Goal: Task Accomplishment & Management: Manage account settings

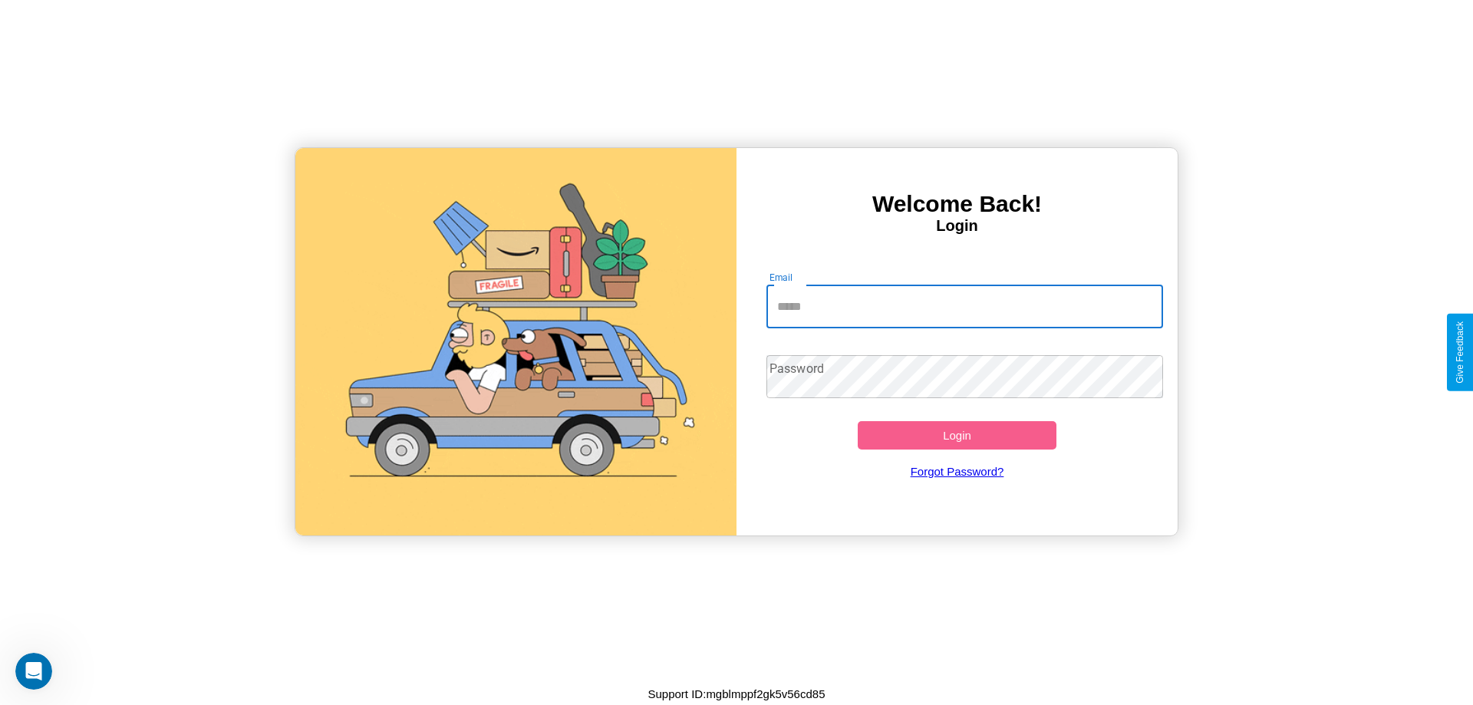
click at [964, 306] on input "Email" at bounding box center [965, 306] width 397 height 43
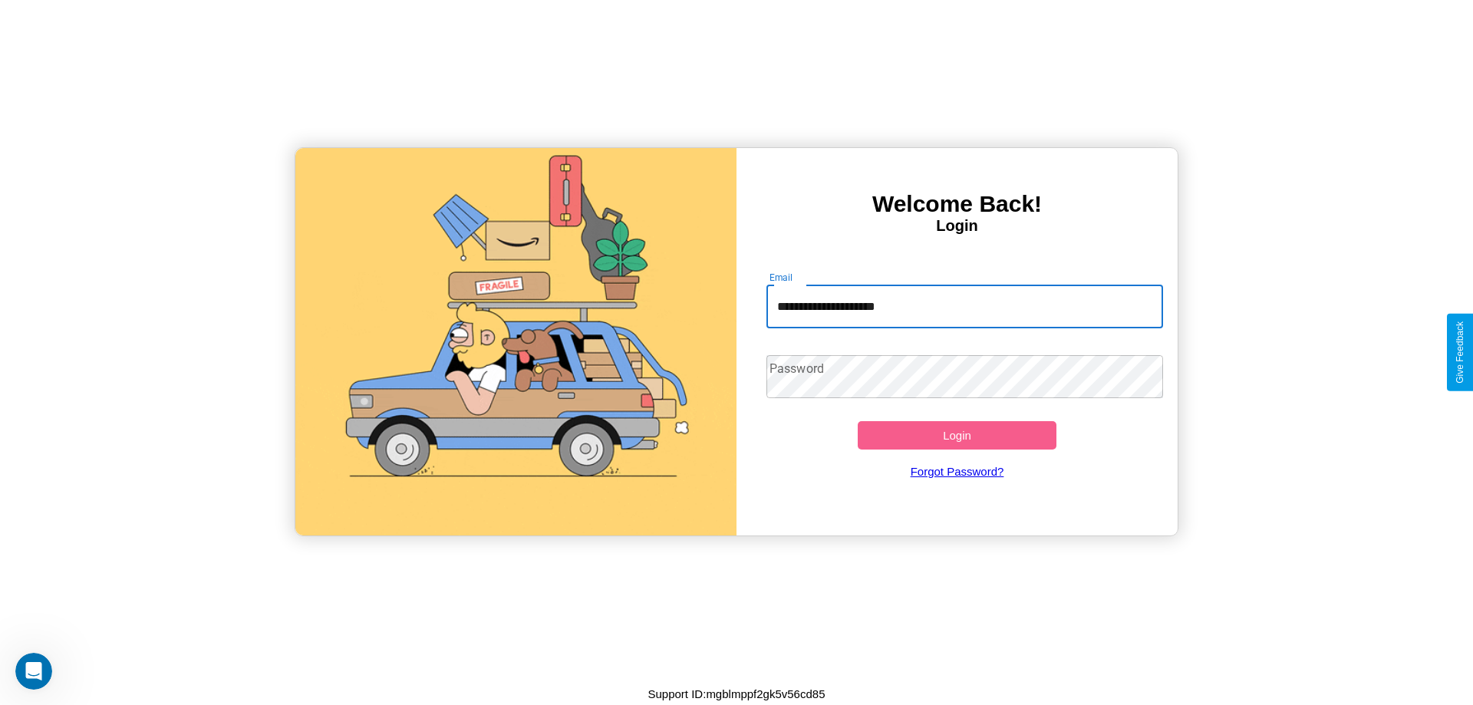
type input "**********"
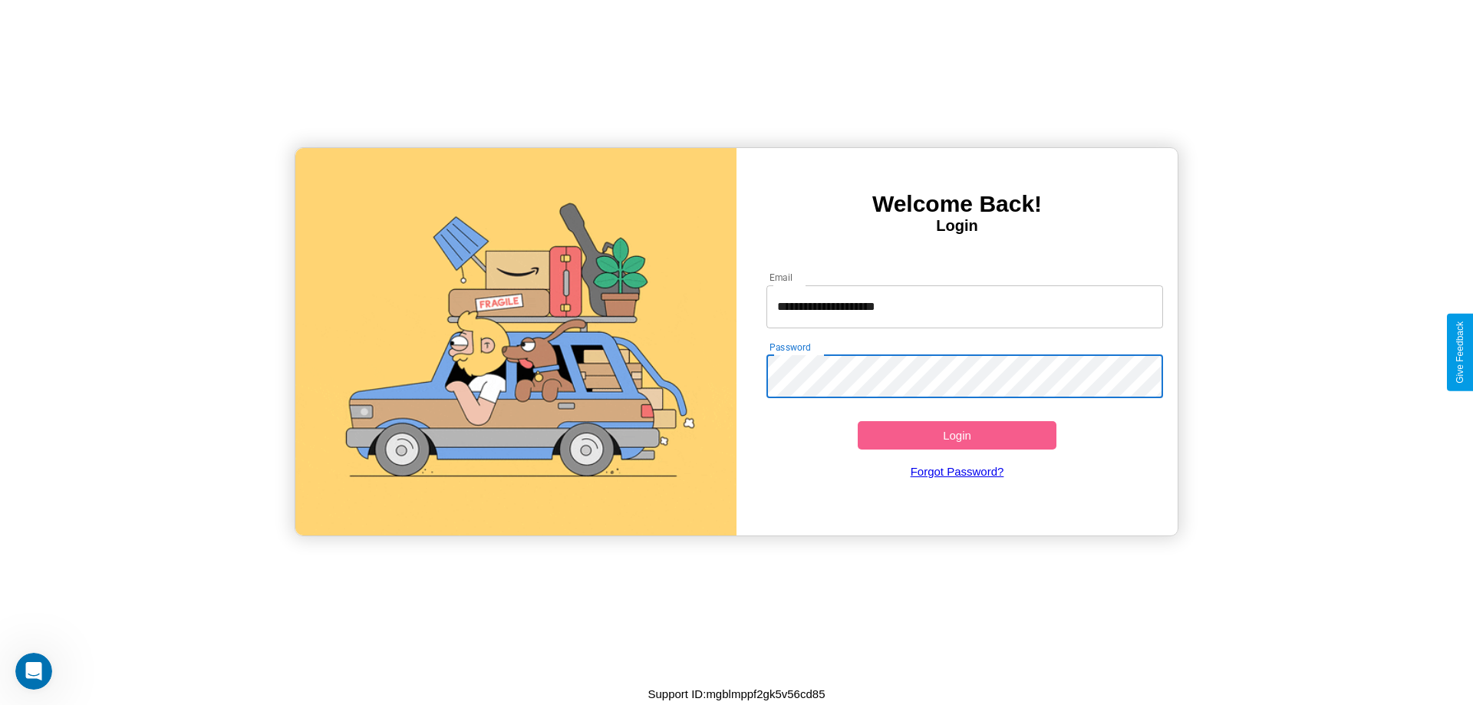
click at [957, 435] on button "Login" at bounding box center [957, 435] width 199 height 28
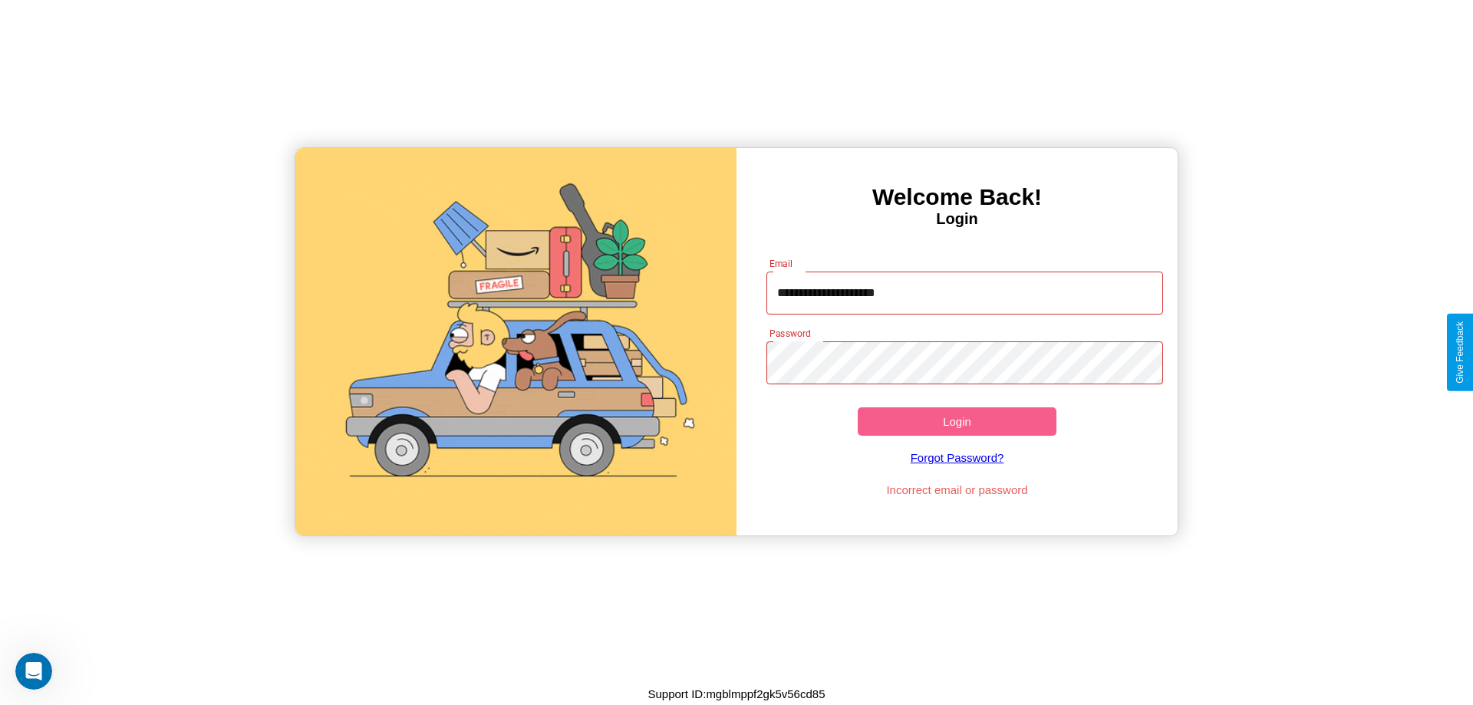
click at [957, 421] on button "Login" at bounding box center [957, 421] width 199 height 28
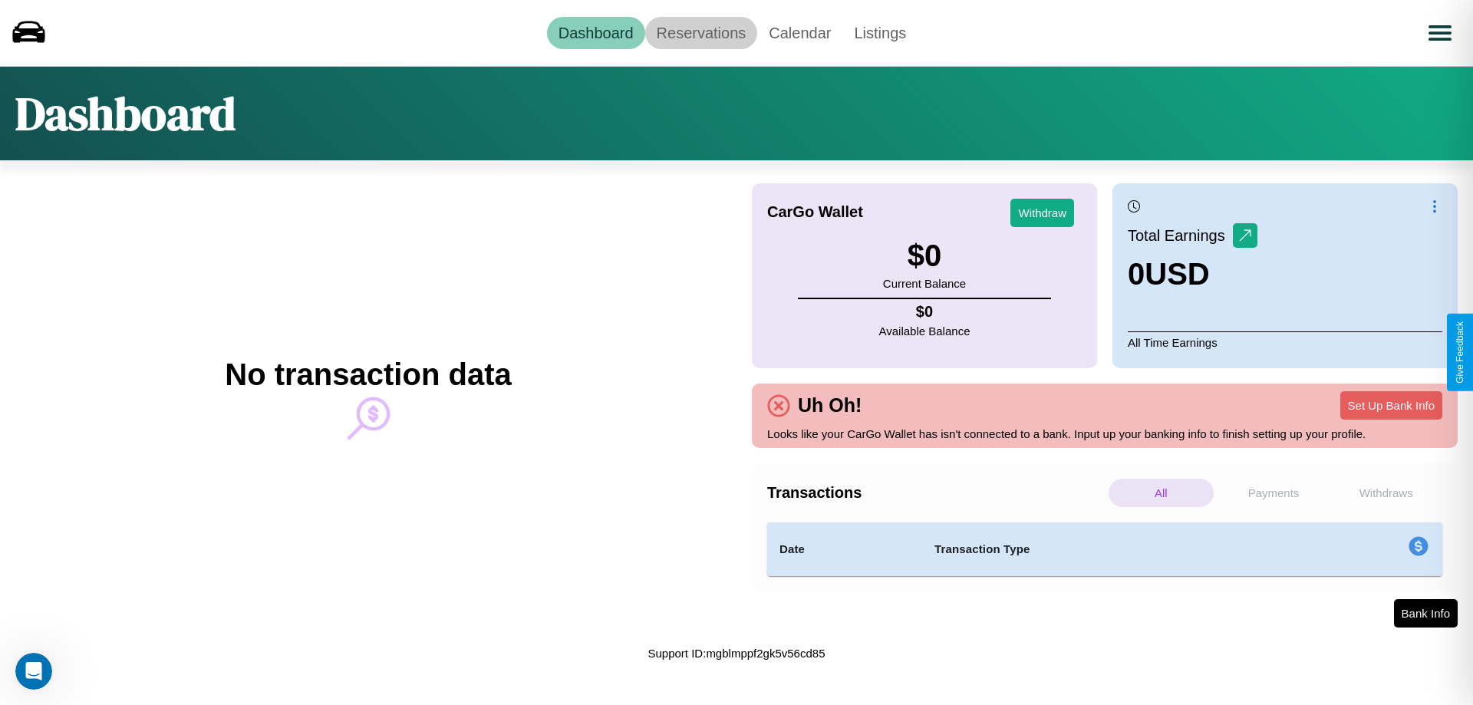
click at [701, 32] on link "Reservations" at bounding box center [701, 33] width 113 height 32
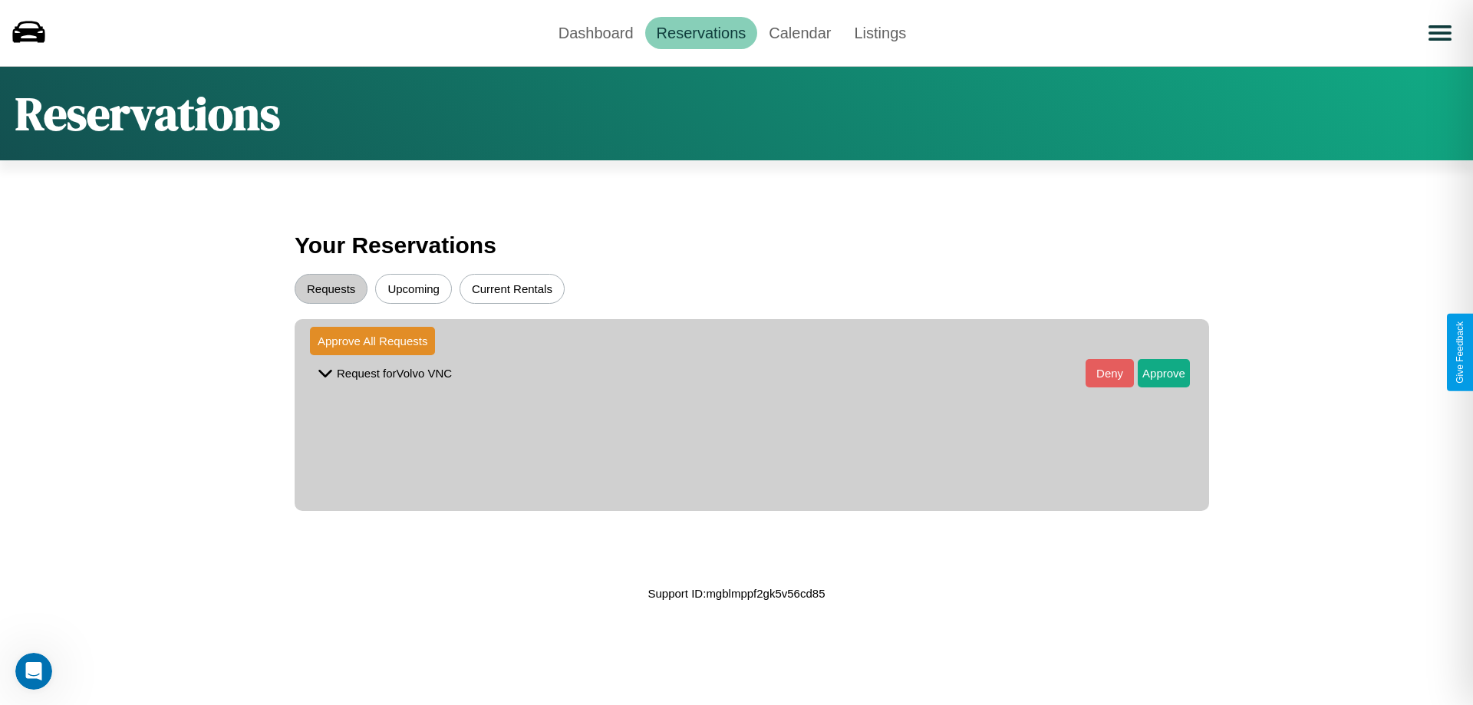
click at [414, 288] on button "Upcoming" at bounding box center [413, 289] width 77 height 30
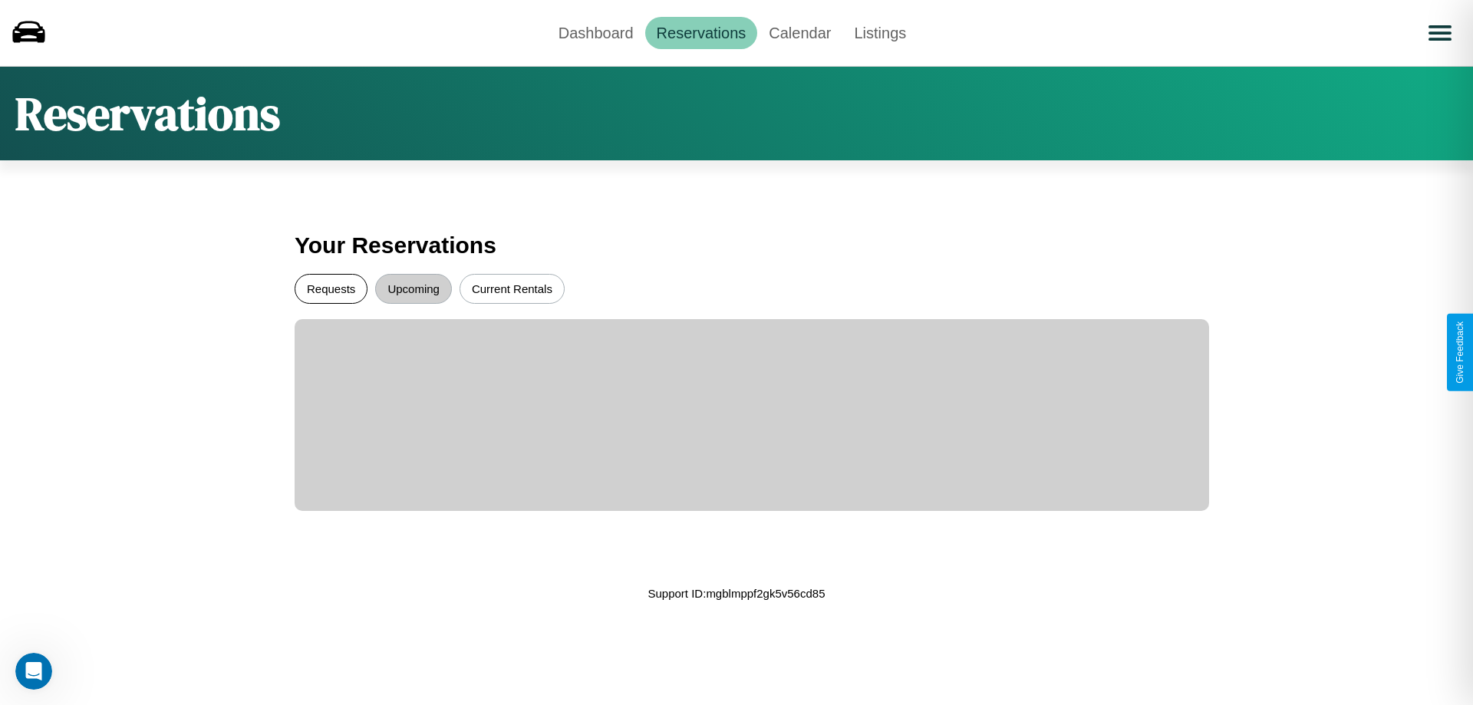
click at [331, 288] on button "Requests" at bounding box center [331, 289] width 73 height 30
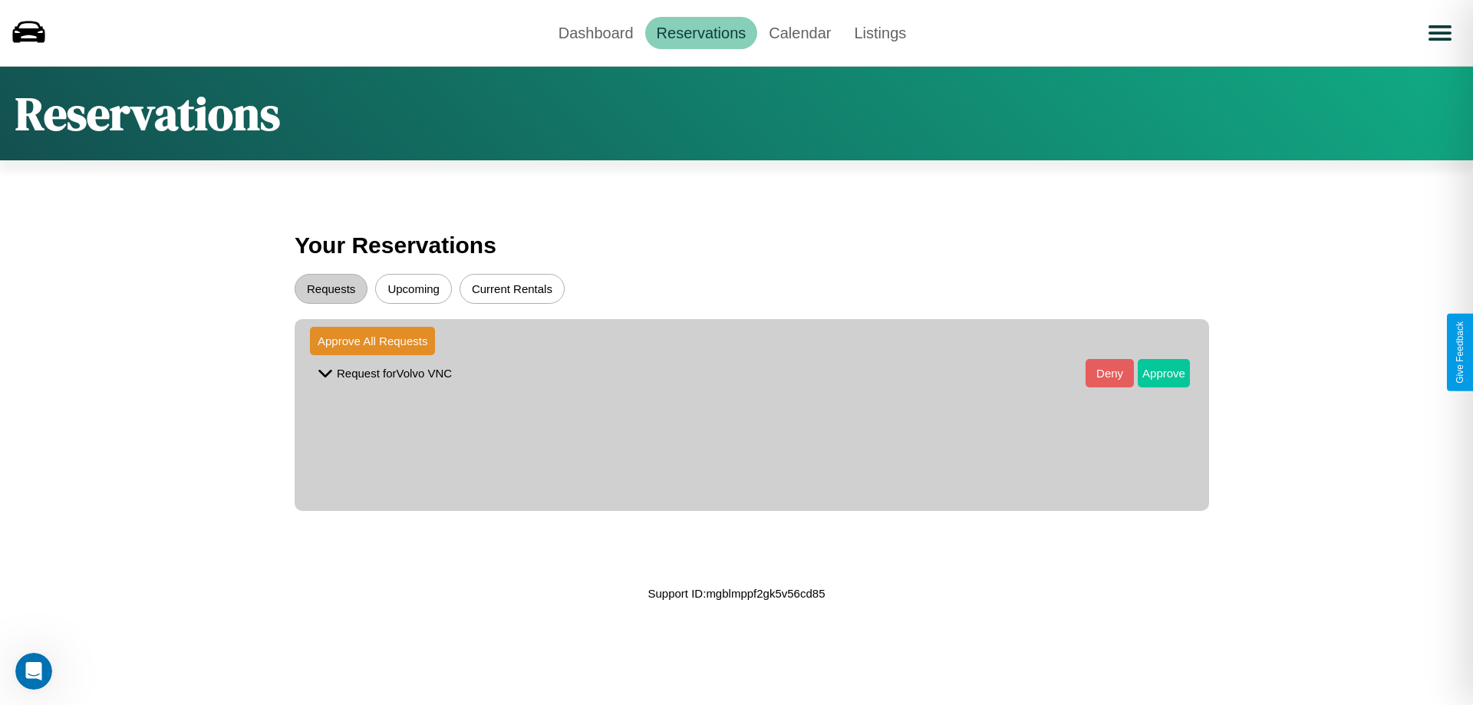
click at [1152, 373] on button "Approve" at bounding box center [1164, 373] width 52 height 28
